Goal: Task Accomplishment & Management: Manage account settings

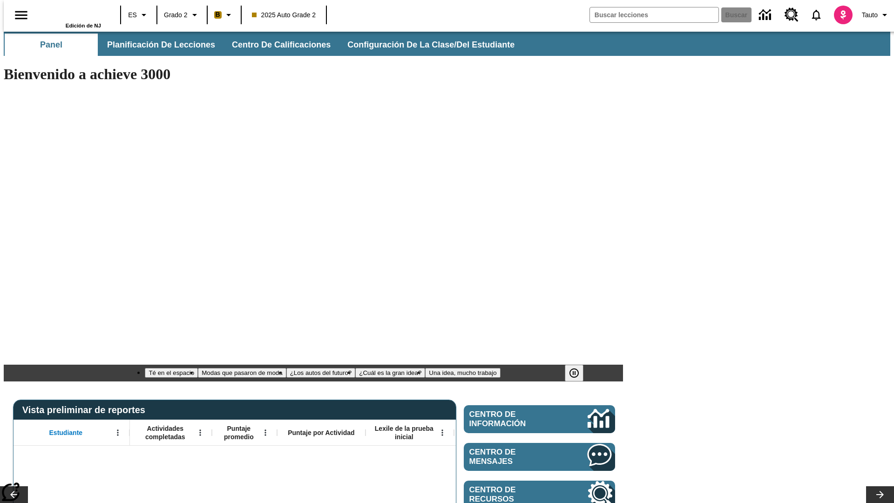
type input "-1"
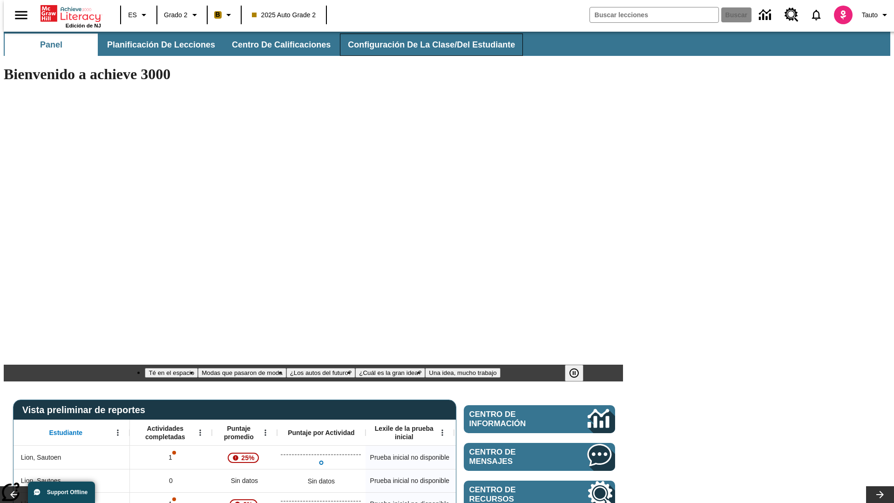
click at [421, 45] on span "Configuración de la clase/del estudiante" at bounding box center [431, 45] width 167 height 11
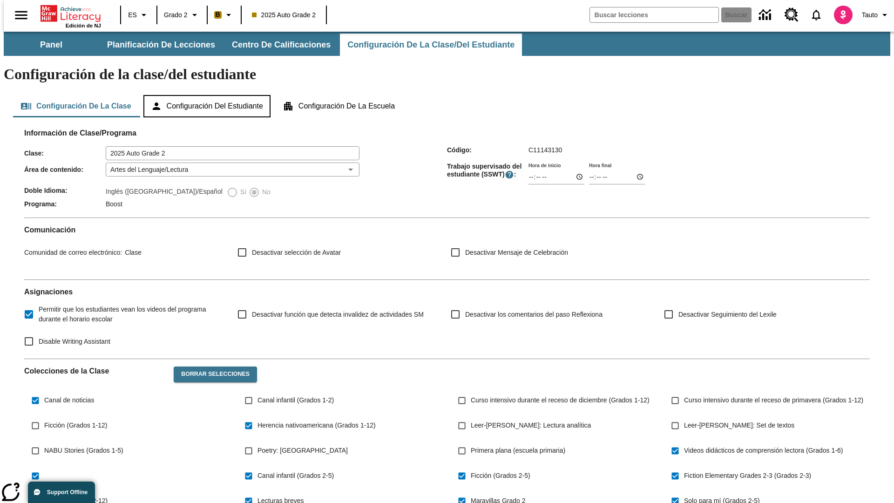
click at [208, 95] on button "Configuración del estudiante" at bounding box center [206, 106] width 127 height 22
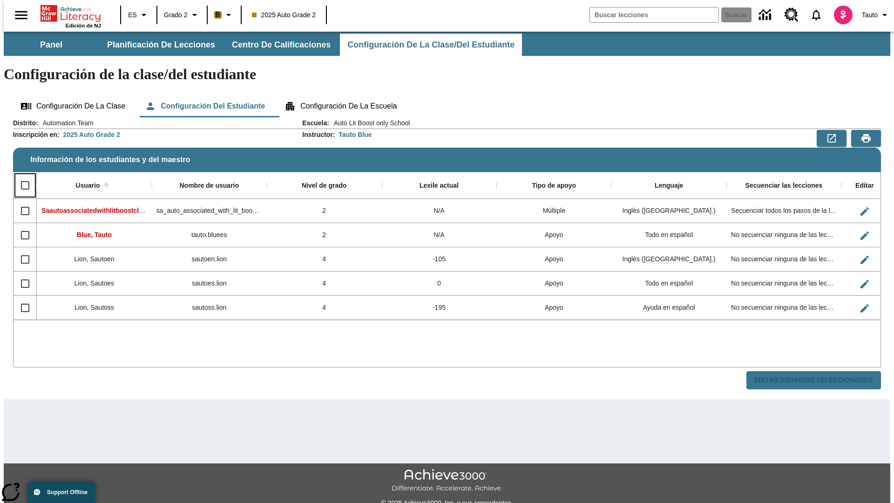
click at [21, 175] on input "Select all rows" at bounding box center [25, 185] width 20 height 20
checkbox input "true"
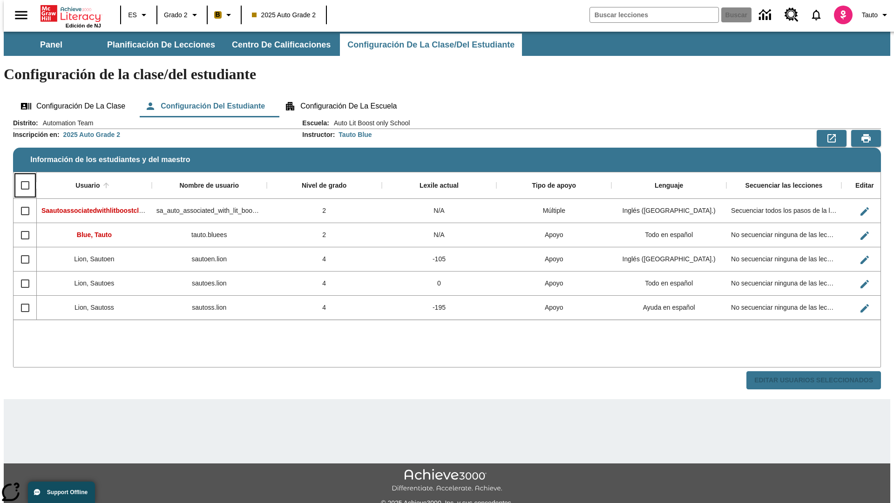
checkbox input "true"
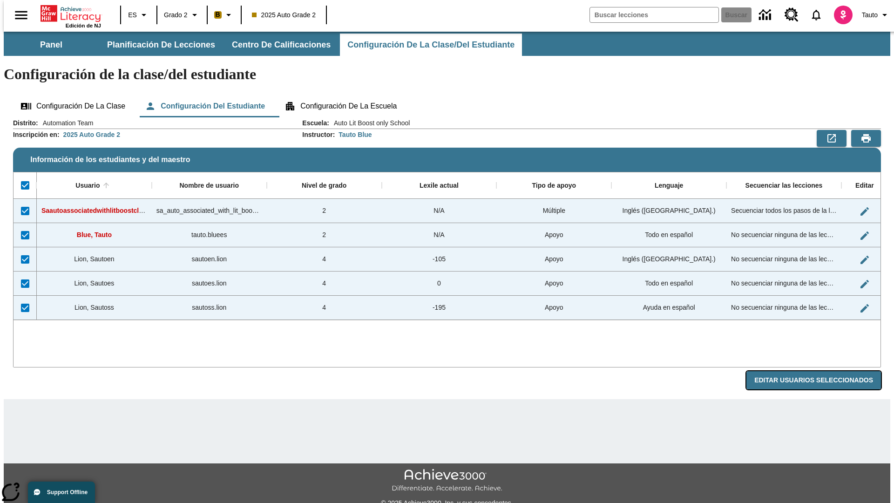
click at [821, 371] on button "Editar Usuarios Seleccionados" at bounding box center [813, 380] width 135 height 18
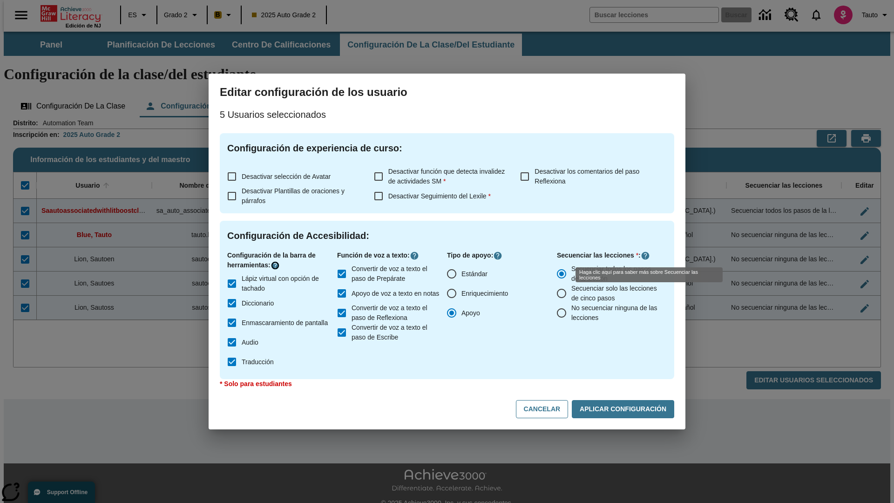
click at [276, 265] on icon "Haga clic aquí para saber más sobre" at bounding box center [274, 265] width 9 height 9
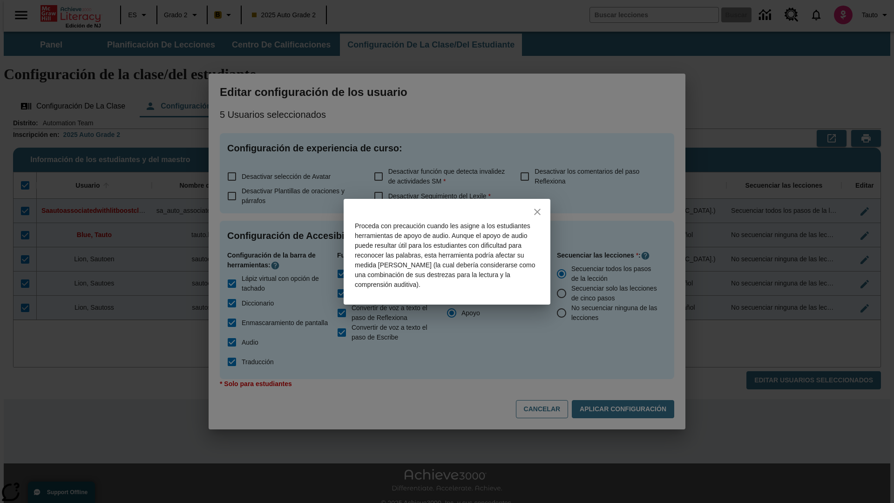
click at [537, 211] on icon "close" at bounding box center [537, 212] width 7 height 7
